Goal: Find specific fact: Find specific fact

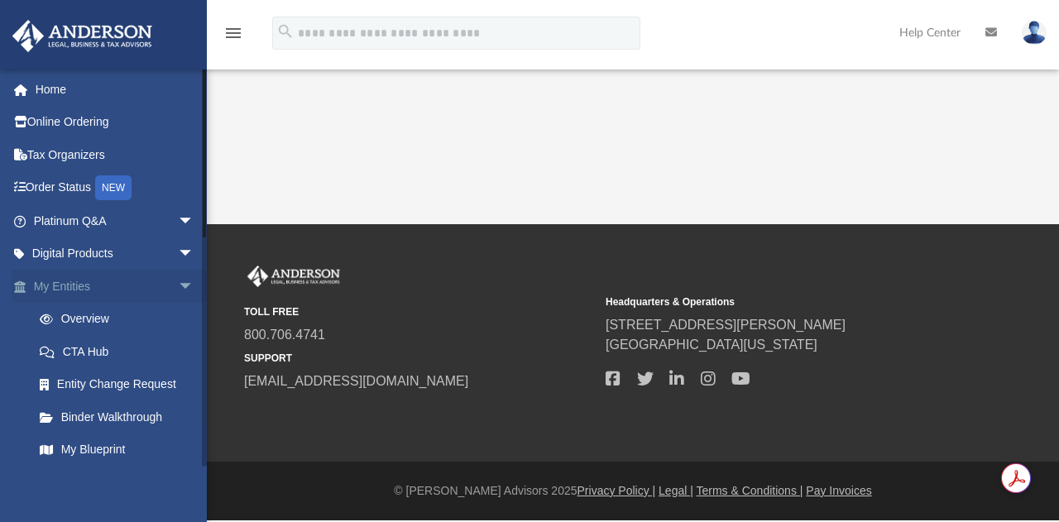
click at [94, 287] on link "My Entities arrow_drop_down" at bounding box center [116, 286] width 208 height 33
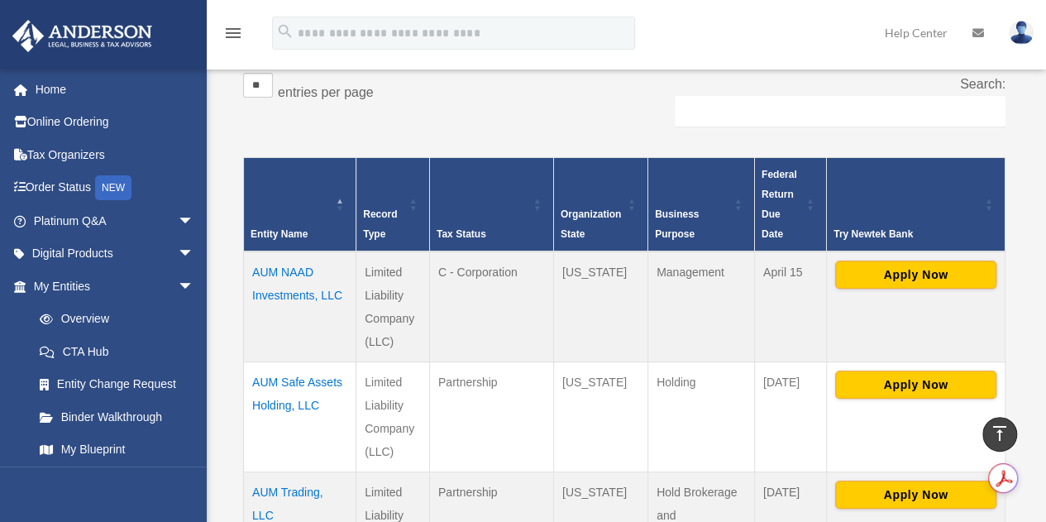
scroll to position [286, 0]
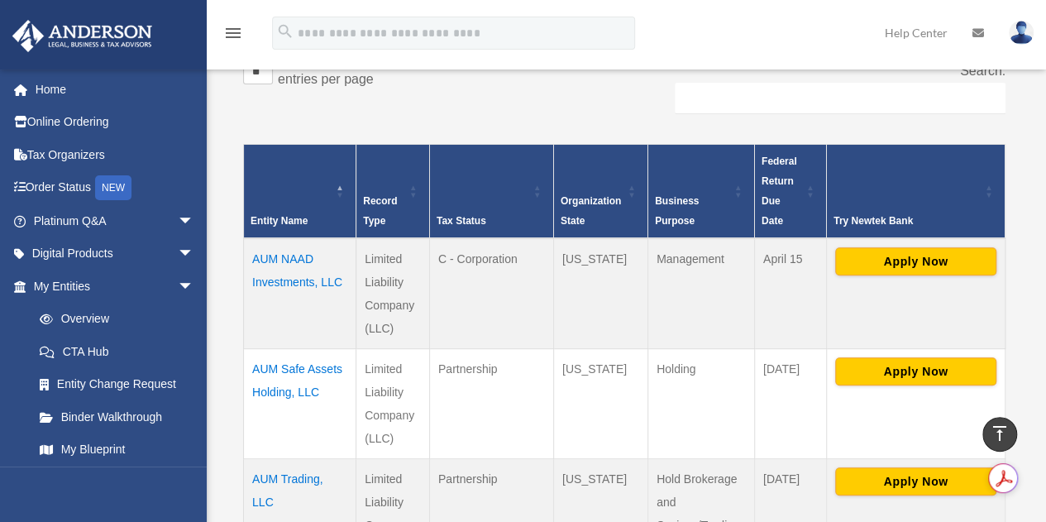
click at [272, 239] on td "AUM NAAD Investments, LLC" at bounding box center [300, 293] width 112 height 111
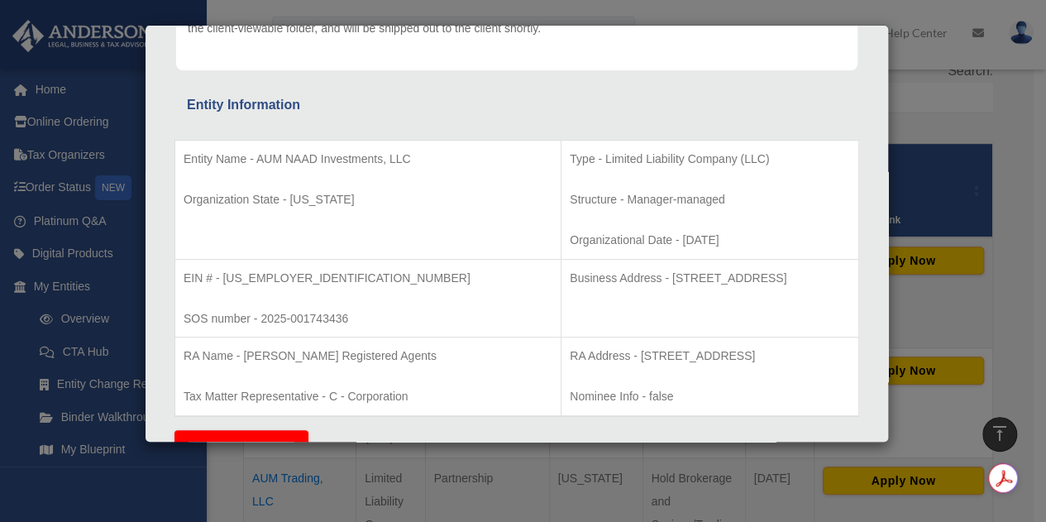
scroll to position [362, 0]
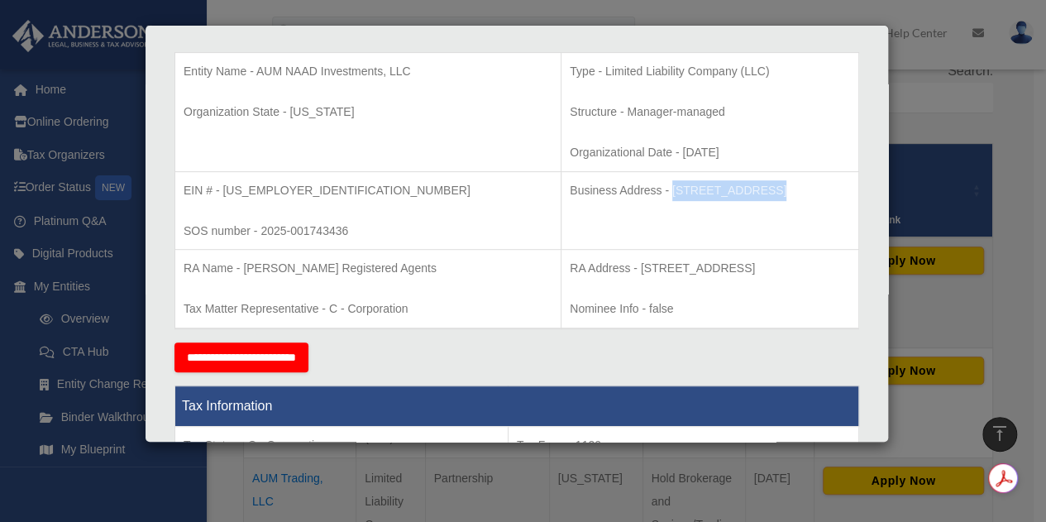
drag, startPoint x: 554, startPoint y: 189, endPoint x: 640, endPoint y: 188, distance: 86.0
click at [640, 188] on p "Business Address - 1718 Capitol Ave., Cheyenne, WY 82001" at bounding box center [710, 190] width 280 height 21
copy p "1718 Capitol Ave."
drag, startPoint x: 650, startPoint y: 191, endPoint x: 700, endPoint y: 188, distance: 50.6
click at [700, 188] on p "Business Address - 1718 Capitol Ave., Cheyenne, WY 82001" at bounding box center [710, 190] width 280 height 21
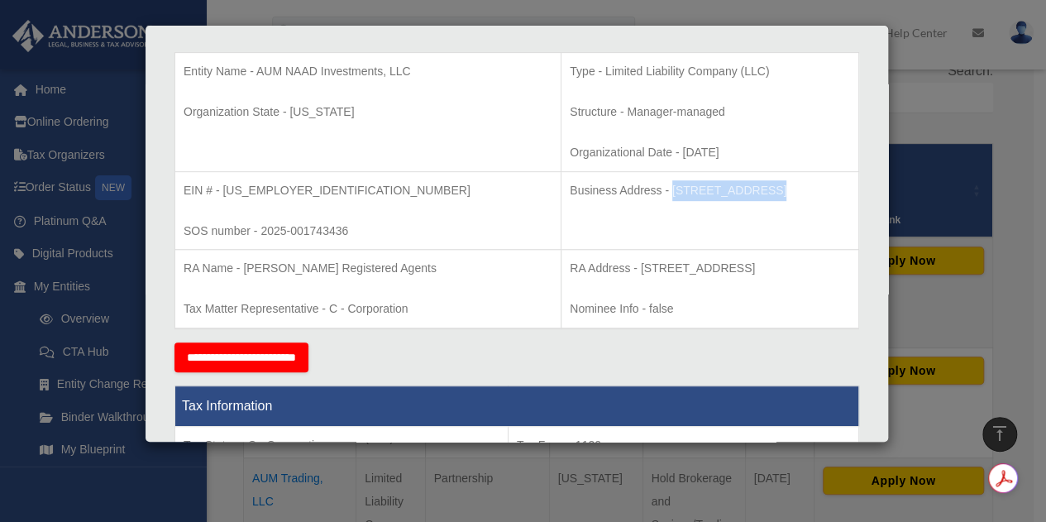
copy p "Cheyenne"
drag, startPoint x: 733, startPoint y: 187, endPoint x: 765, endPoint y: 190, distance: 32.4
click at [765, 190] on p "Business Address - 1718 Capitol Ave., Cheyenne, WY 82001" at bounding box center [710, 190] width 280 height 21
copy p "82001"
